Goal: Task Accomplishment & Management: Manage account settings

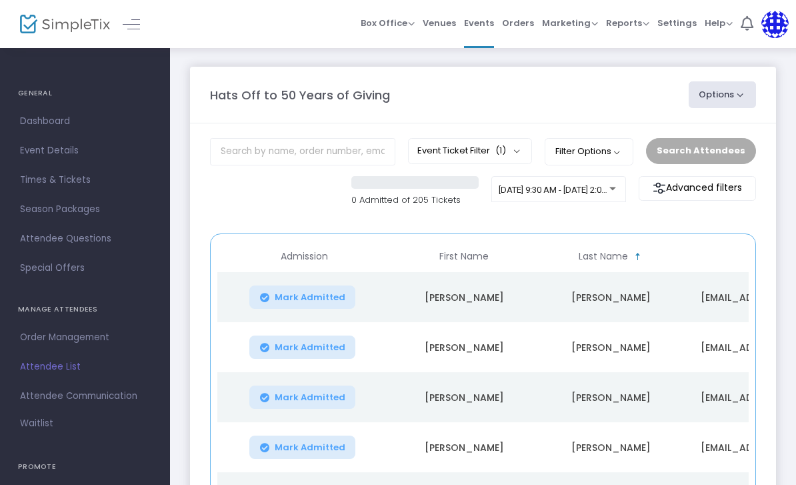
click at [771, 21] on img at bounding box center [774, 24] width 27 height 27
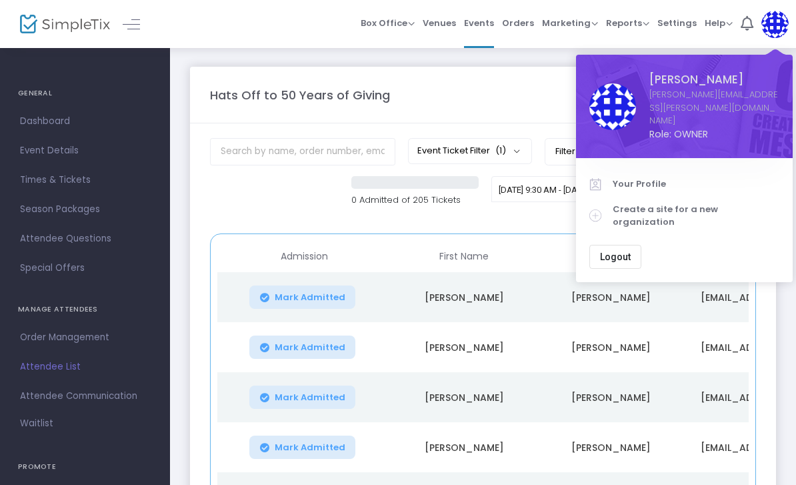
click at [623, 251] on span "Logout" at bounding box center [615, 256] width 31 height 11
